Goal: Use online tool/utility: Utilize a website feature to perform a specific function

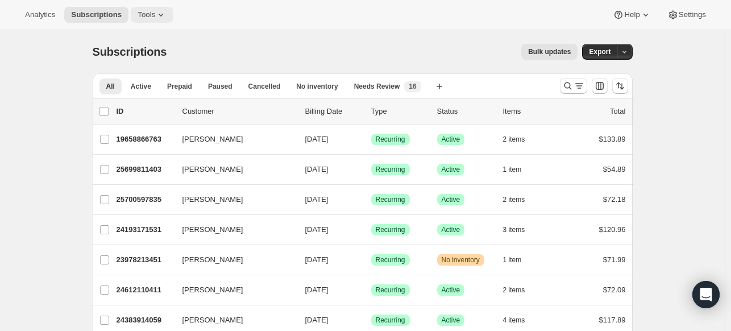
click at [148, 7] on button "Tools" at bounding box center [152, 15] width 43 height 16
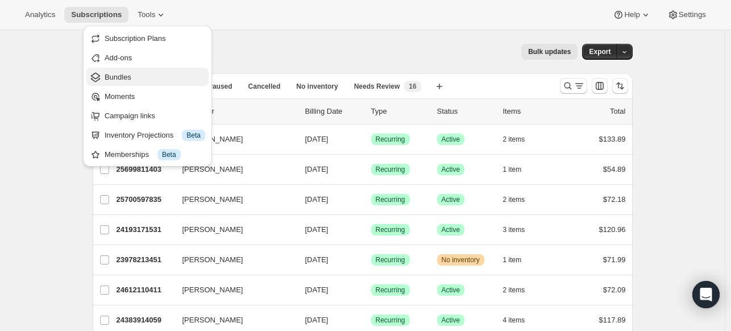
click at [139, 72] on span "Bundles" at bounding box center [155, 77] width 101 height 11
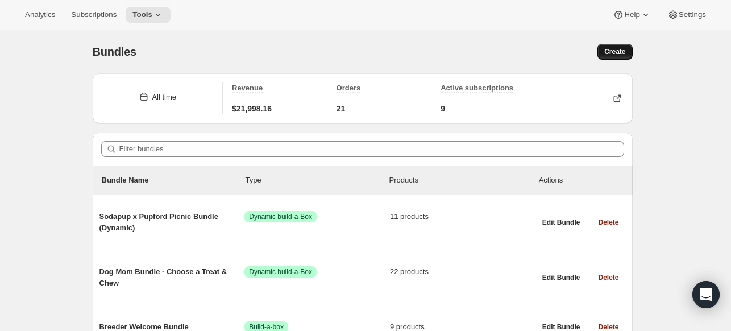
click at [613, 53] on span "Create" at bounding box center [614, 51] width 21 height 9
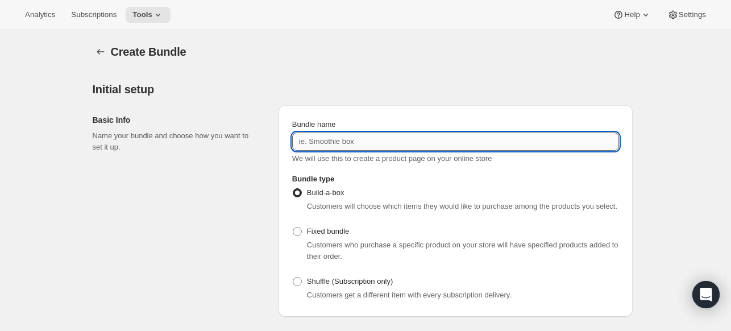
click at [349, 140] on input "Bundle name" at bounding box center [455, 141] width 327 height 18
type input "Freeze dried + Soft & Chewy + Crunchy 3 for 1"
drag, startPoint x: 434, startPoint y: 145, endPoint x: 227, endPoint y: 144, distance: 206.9
click at [227, 144] on div "Basic Info Name your bundle and choose how you want to set it up. Bundle name F…" at bounding box center [363, 206] width 540 height 221
click at [106, 52] on icon "Bundles" at bounding box center [100, 51] width 11 height 11
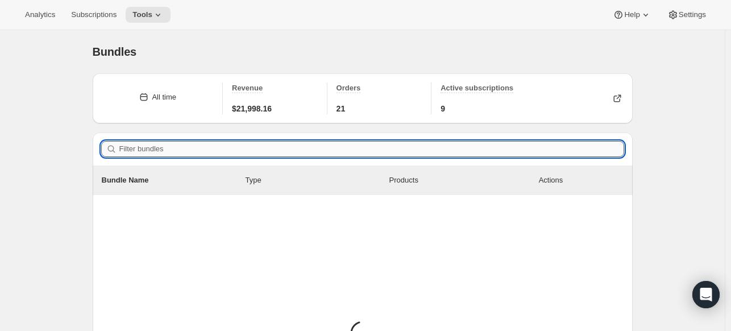
click at [248, 141] on input "Filter bundles" at bounding box center [371, 149] width 505 height 16
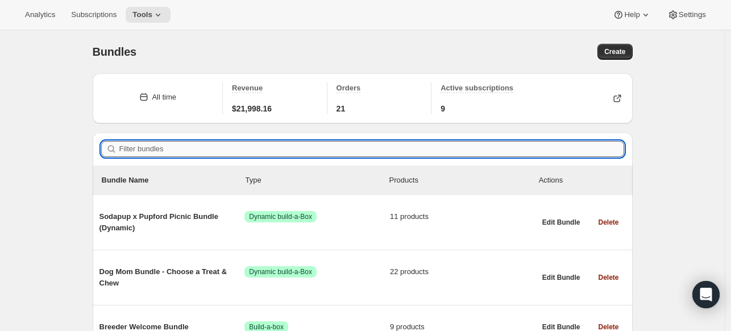
paste input "Freeze dried + Soft & Chewy + Crunchy 3 for 1"
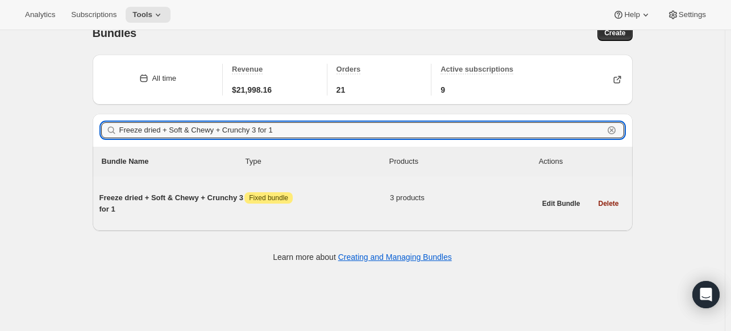
scroll to position [30, 0]
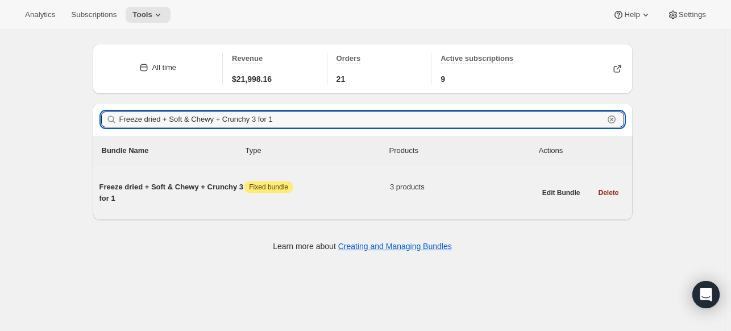
type input "Freeze dried + Soft & Chewy + Crunchy 3 for 1"
click at [354, 191] on span "Attention Fixed bundle" at bounding box center [317, 186] width 146 height 11
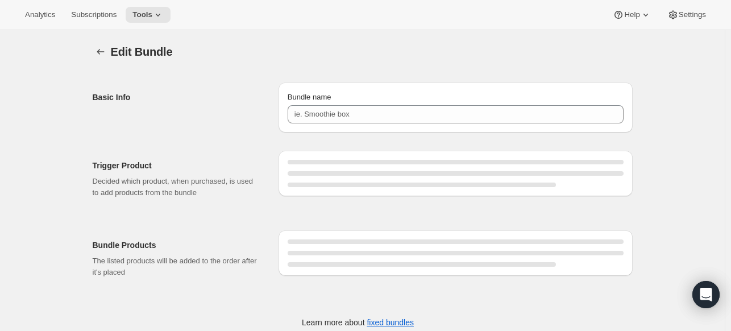
type input "Freeze dried + Soft & Chewy + Crunchy 3 for 1"
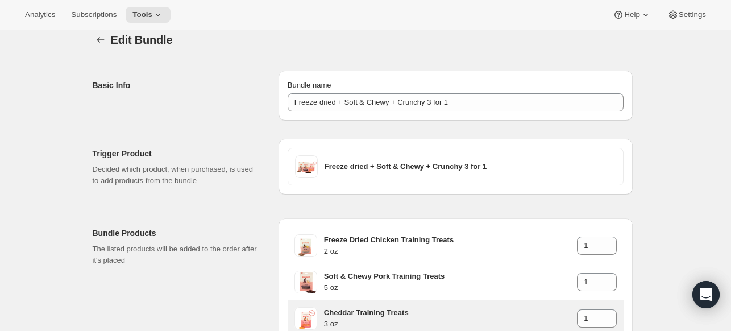
scroll to position [11, 0]
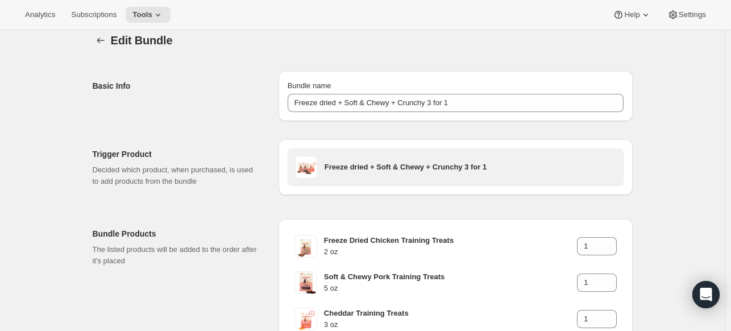
click at [347, 164] on h3 "Freeze dried + Soft & Chewy + Crunchy 3 for 1" at bounding box center [471, 166] width 292 height 11
